Goal: Information Seeking & Learning: Learn about a topic

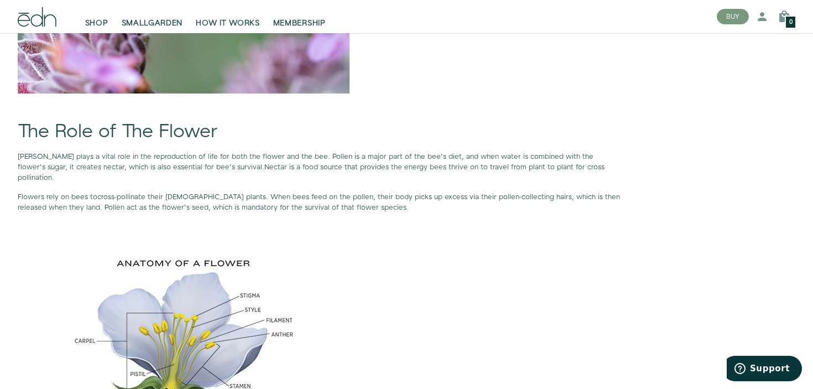
scroll to position [1039, 0]
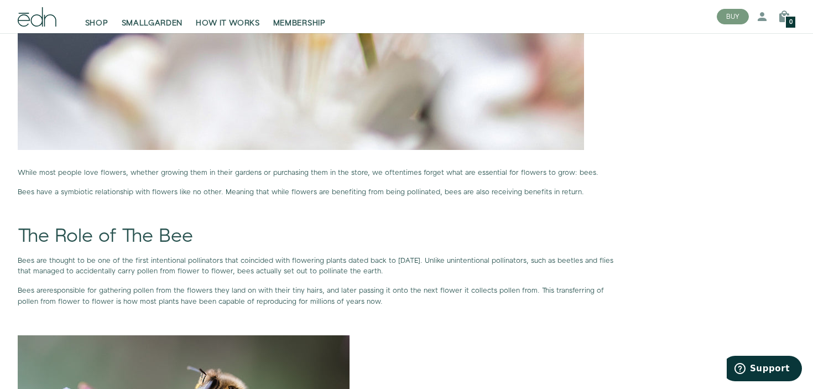
scroll to position [598, 0]
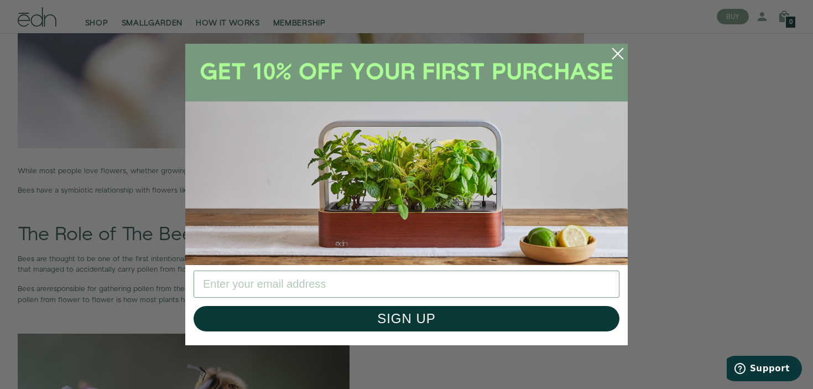
click at [612, 55] on circle "Close dialog" at bounding box center [618, 53] width 24 height 24
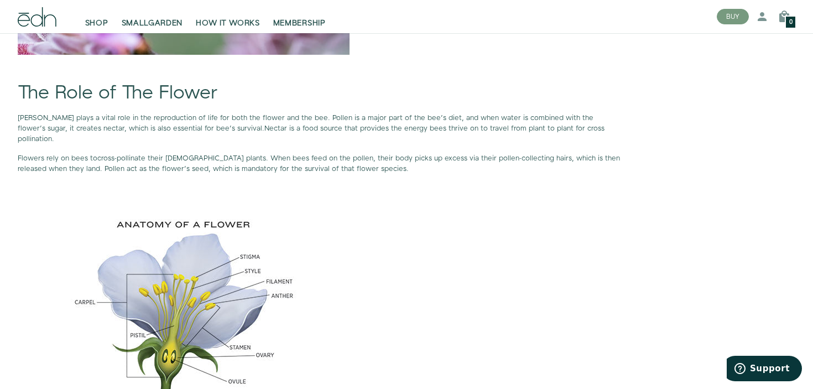
scroll to position [1091, 0]
